Goal: Task Accomplishment & Management: Manage account settings

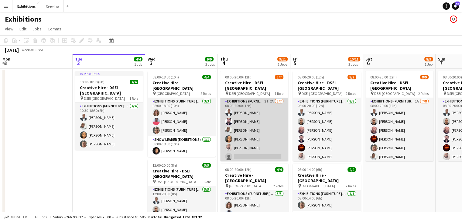
scroll to position [10, 0]
click at [263, 143] on app-card-role "Exhibitions (Furniture [PERSON_NAME]) 3I 2A [DATE] 08:00-20:00 (12h) [PERSON_NA…" at bounding box center [254, 124] width 68 height 73
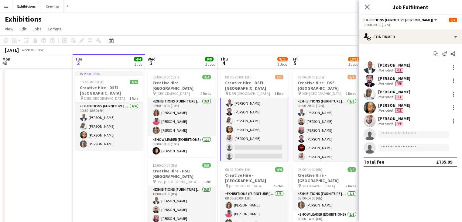
scroll to position [11, 0]
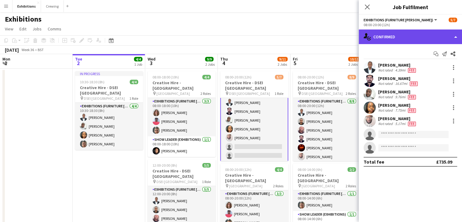
click at [428, 39] on div "single-neutral-actions-check-2 Confirmed" at bounding box center [410, 36] width 103 height 15
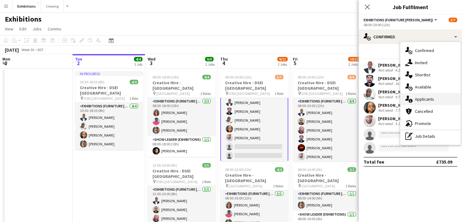
click at [431, 99] on span "Applicants" at bounding box center [424, 98] width 19 height 5
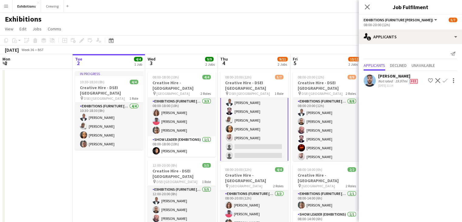
click at [444, 79] on app-icon "Confirm" at bounding box center [444, 80] width 5 height 5
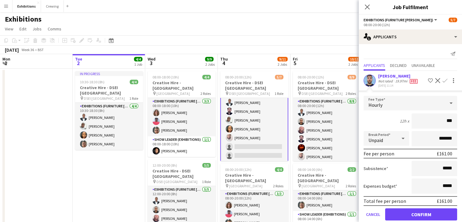
type input "***"
click at [410, 214] on button "Confirm" at bounding box center [421, 214] width 72 height 12
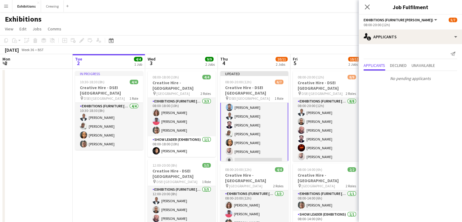
click at [290, 19] on div "Exhibitions user" at bounding box center [231, 18] width 462 height 12
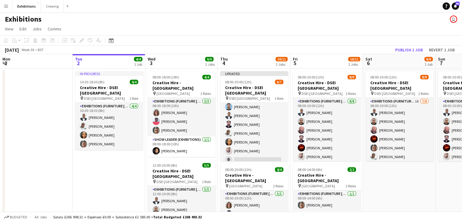
scroll to position [10, 0]
click at [406, 48] on button "Publish 1 job" at bounding box center [409, 50] width 32 height 8
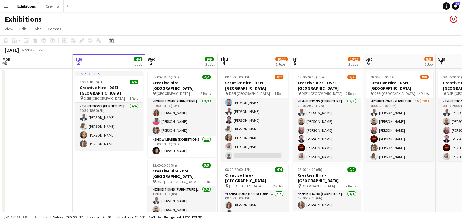
click at [120, 176] on app-date-cell "In progress 10:30-18:30 (8h) 4/4 Creative Hire - DSEI North & South pin DSEI No…" at bounding box center [109, 165] width 73 height 193
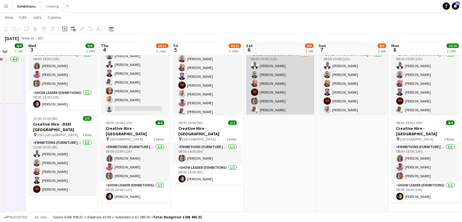
scroll to position [50, 0]
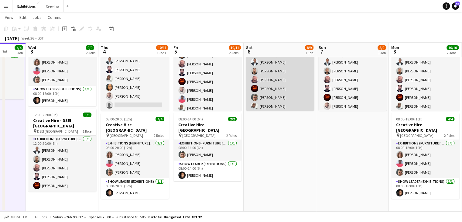
click at [270, 84] on app-card-role "Exhibitions (Furniture [PERSON_NAME]) 1A [DATE] 08:00-20:00 (12h) [PERSON_NAME]…" at bounding box center [280, 88] width 68 height 82
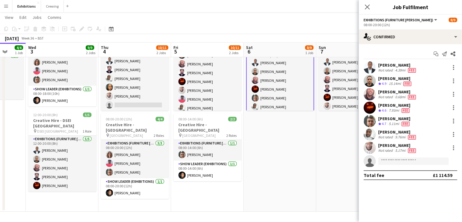
scroll to position [40, 0]
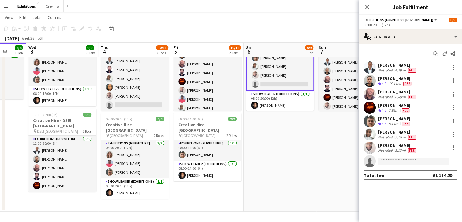
click at [291, 147] on app-date-cell "08:00-20:00 (12h) 8/9 Creative Hire - DSEI North & South pin DSEI North & South…" at bounding box center [279, 114] width 73 height 193
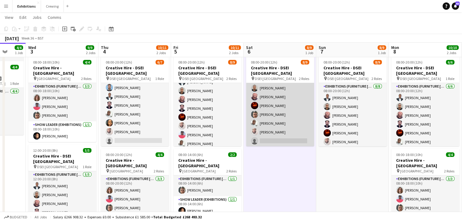
scroll to position [18, 0]
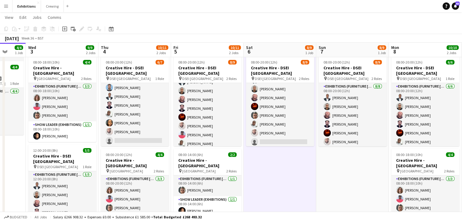
click at [296, 179] on app-date-cell "08:00-20:00 (12h) 8/9 Creative Hire - DSEI North & South pin DSEI North & South…" at bounding box center [279, 150] width 73 height 193
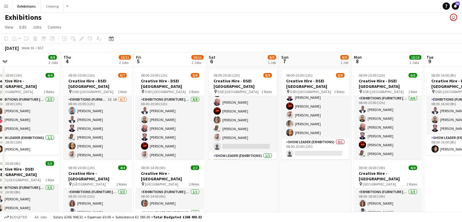
scroll to position [0, 157]
